Goal: Information Seeking & Learning: Understand process/instructions

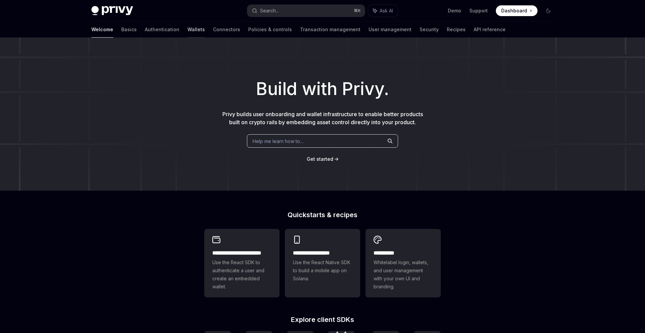
click at [188, 29] on link "Wallets" at bounding box center [196, 30] width 17 height 16
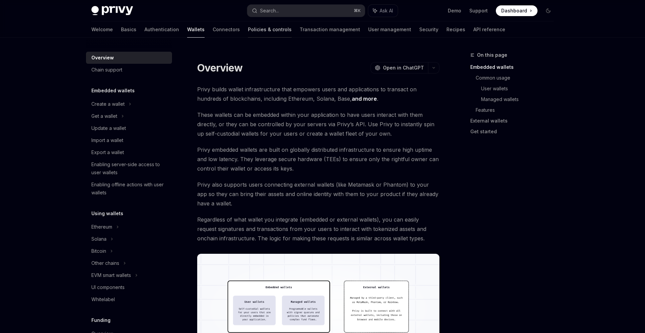
click at [248, 35] on link "Policies & controls" at bounding box center [270, 30] width 44 height 16
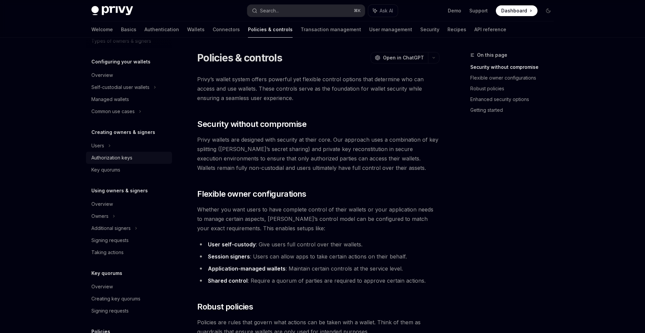
scroll to position [64, 0]
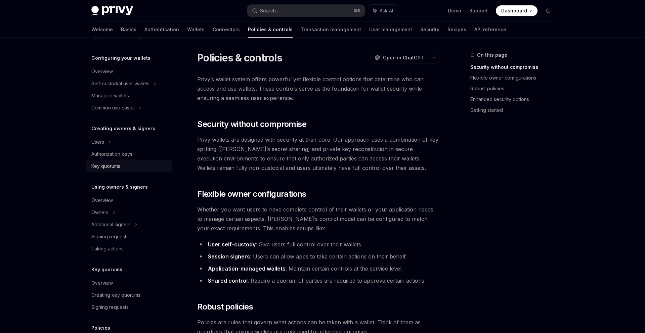
click at [125, 164] on div "Key quorums" at bounding box center [129, 166] width 77 height 8
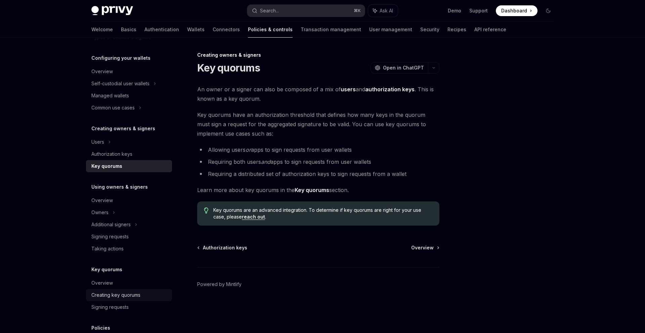
click at [129, 296] on div "Creating key quorums" at bounding box center [115, 295] width 49 height 8
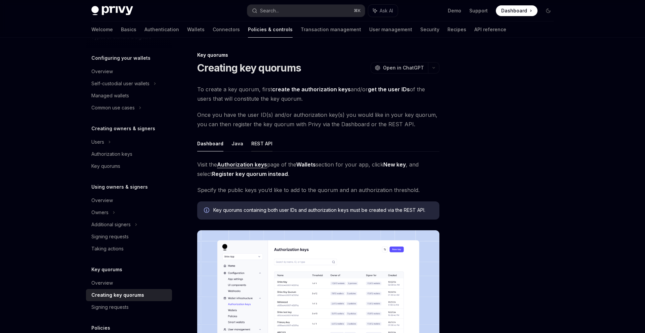
click at [256, 142] on button "REST API" at bounding box center [261, 144] width 21 height 16
type textarea "*"
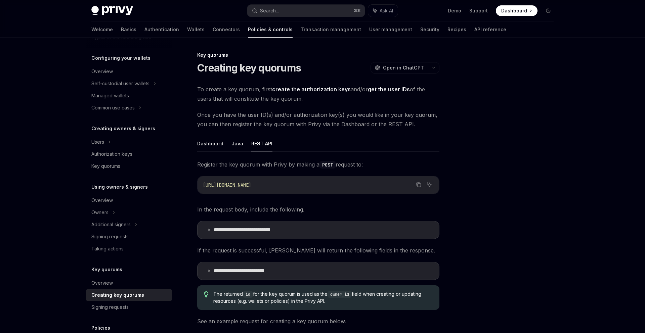
scroll to position [121, 0]
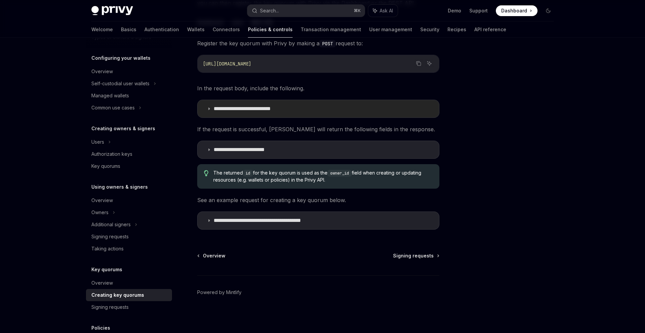
click at [248, 115] on summary "**********" at bounding box center [319, 108] width 242 height 17
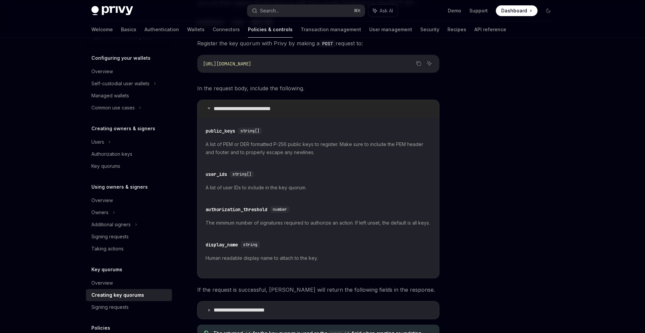
scroll to position [133, 0]
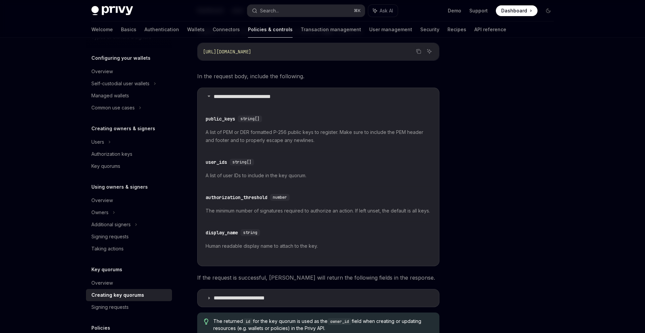
click at [46, 72] on div "Privy Docs home page Search... ⌘ K Ask AI Demo Support Dashboard Dashboard Sear…" at bounding box center [322, 175] width 645 height 616
click at [441, 109] on div "**********" at bounding box center [322, 193] width 473 height 578
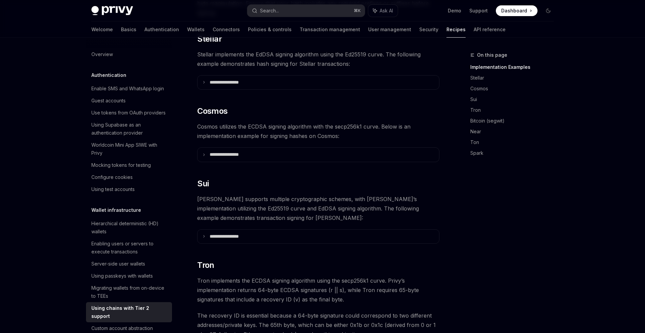
scroll to position [246, 0]
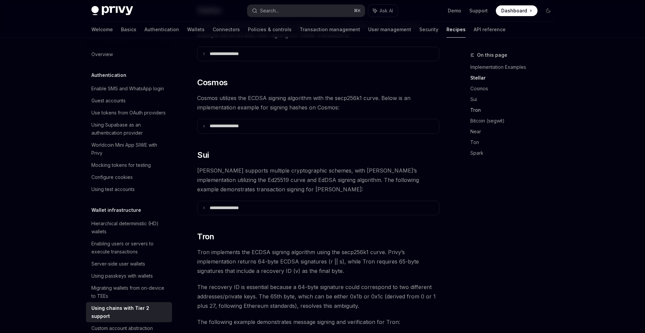
click at [475, 109] on link "Tron" at bounding box center [515, 110] width 89 height 11
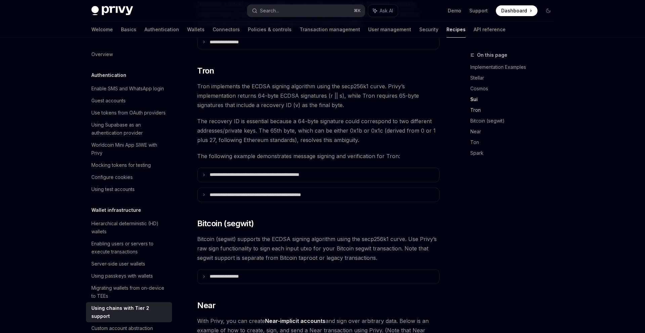
scroll to position [417, 0]
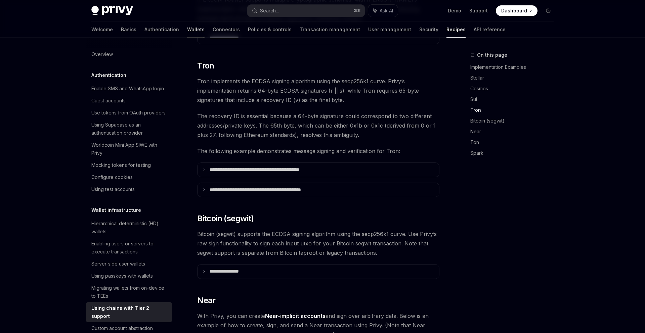
click at [187, 25] on link "Wallets" at bounding box center [195, 30] width 17 height 16
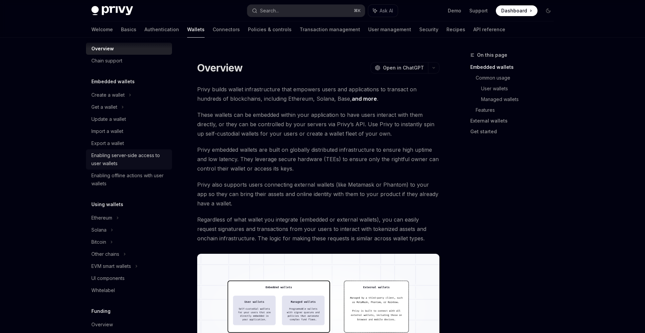
scroll to position [9, 0]
click at [122, 253] on div "Other chains" at bounding box center [129, 254] width 86 height 12
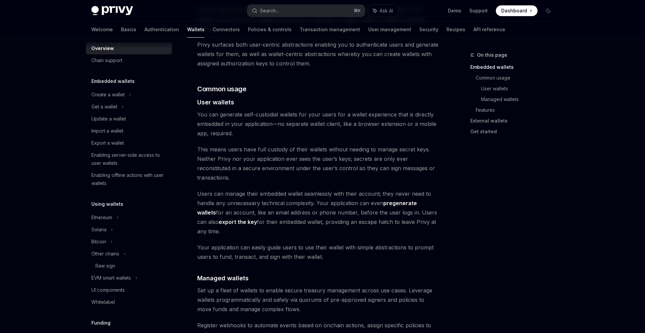
type textarea "*"
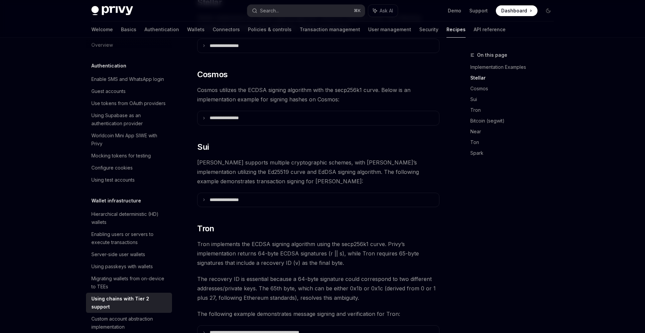
scroll to position [246, 0]
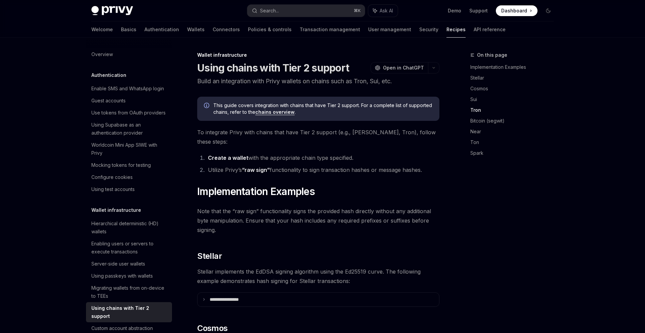
scroll to position [417, 0]
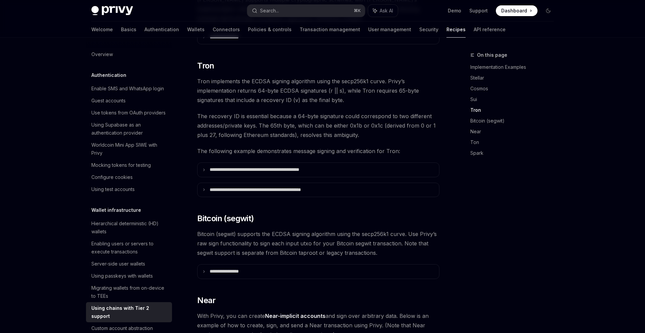
type textarea "*"
click at [255, 187] on p "**********" at bounding box center [273, 190] width 127 height 6
